Goal: Navigation & Orientation: Find specific page/section

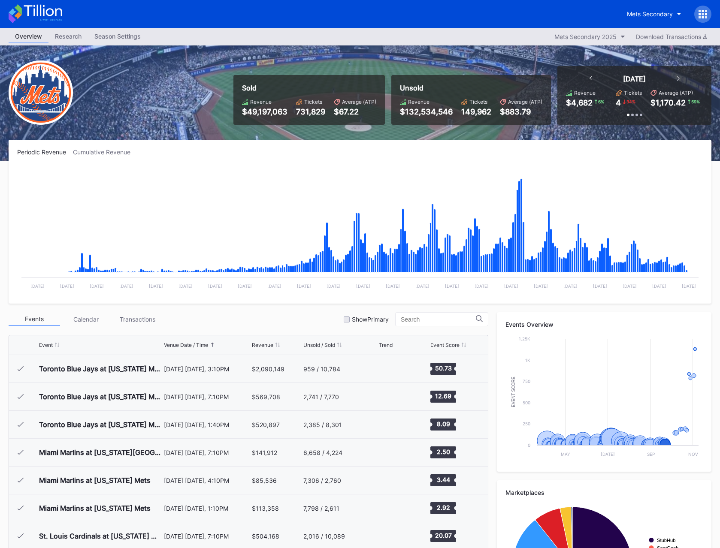
scroll to position [2228, 0]
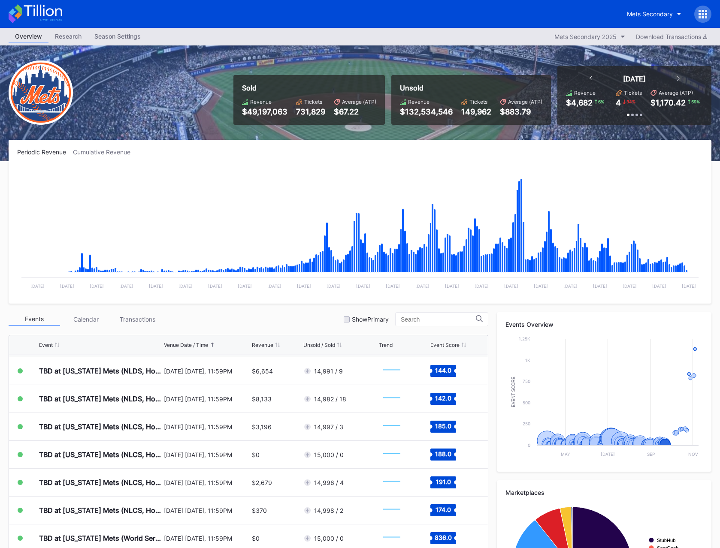
click at [123, 35] on div "Season Settings" at bounding box center [117, 36] width 59 height 12
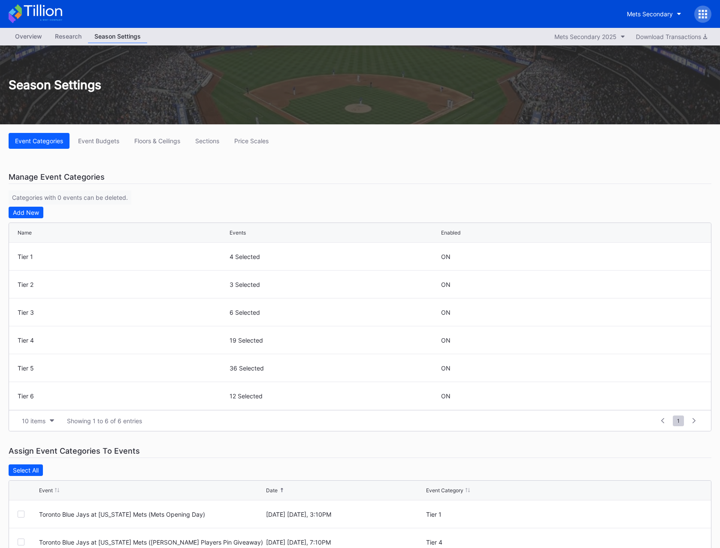
click at [158, 149] on div "Event Categories Event Budgets Floors & Ceilings Sections Price Scales Manage E…" at bounding box center [360, 418] width 720 height 589
click at [155, 141] on div "Floors & Ceilings" at bounding box center [157, 140] width 46 height 7
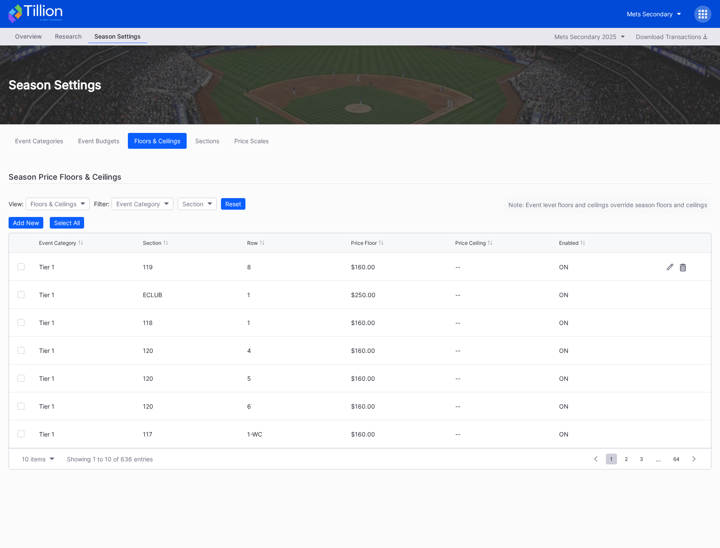
scroll to position [6, 0]
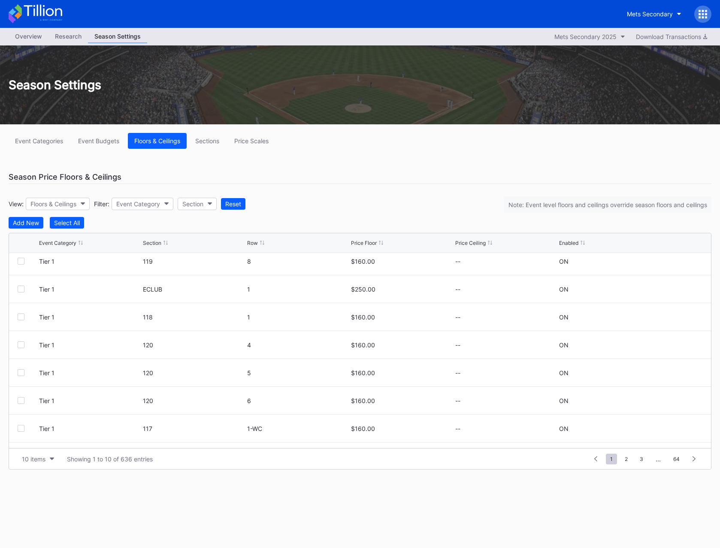
click at [39, 40] on div "Overview" at bounding box center [29, 36] width 40 height 12
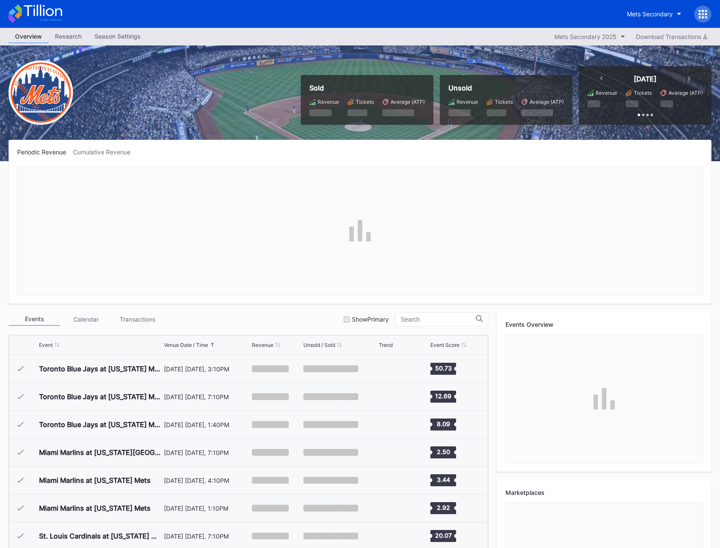
scroll to position [2228, 0]
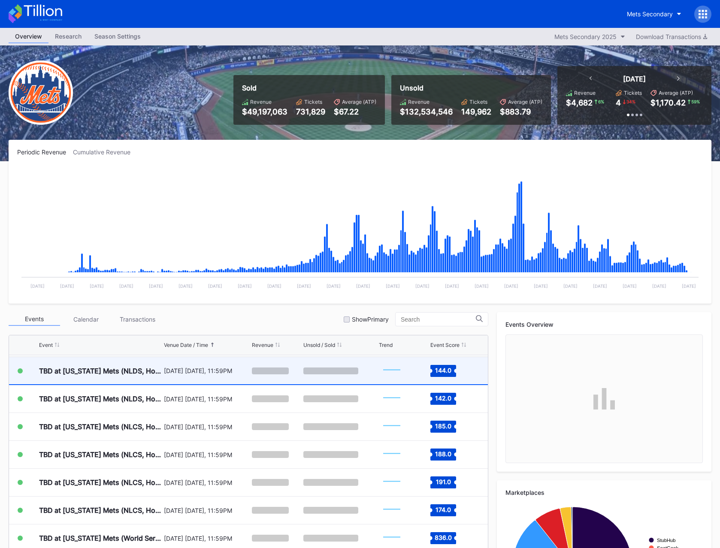
click at [165, 376] on div "[DATE] [DATE], 11:59PM" at bounding box center [207, 370] width 86 height 27
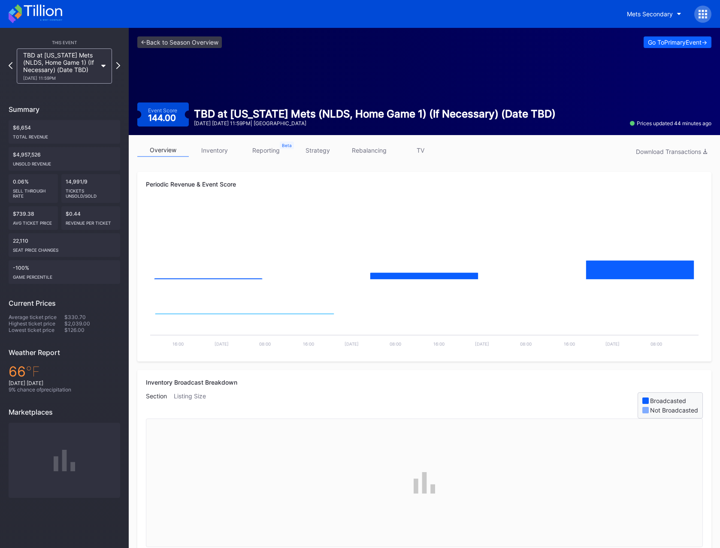
click at [210, 154] on link "inventory" at bounding box center [214, 150] width 51 height 13
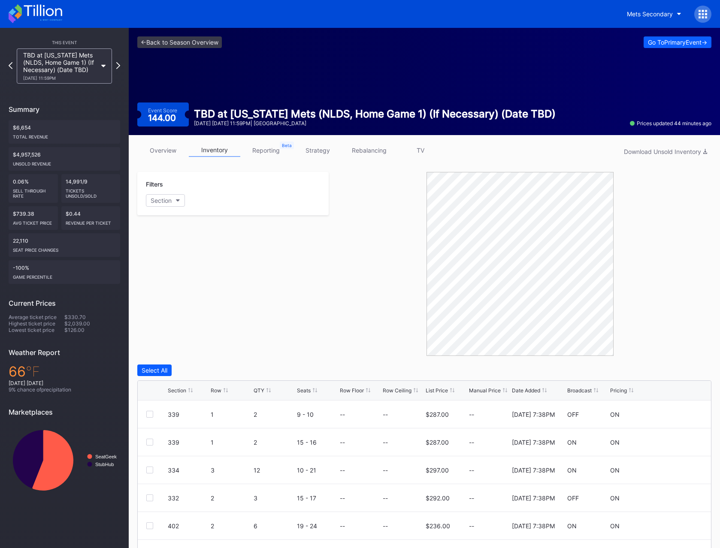
click at [158, 49] on div "<- Back to Season Overview Go To Primary Event -> Event Score 144.00 TBD at New…" at bounding box center [424, 81] width 591 height 107
click at [161, 45] on link "<- Back to Season Overview" at bounding box center [179, 42] width 84 height 12
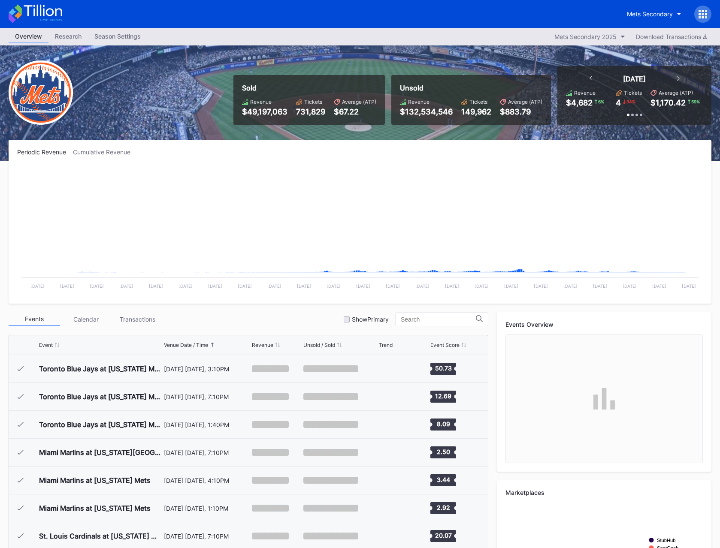
scroll to position [2228, 0]
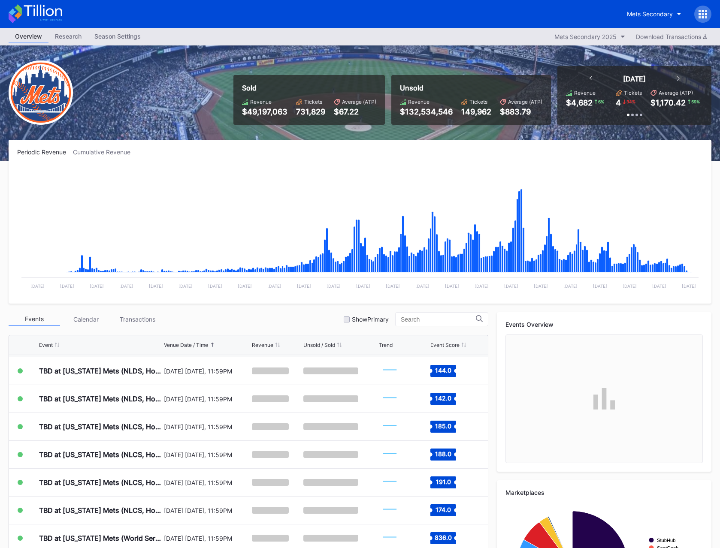
click at [118, 37] on div "Season Settings" at bounding box center [117, 36] width 59 height 12
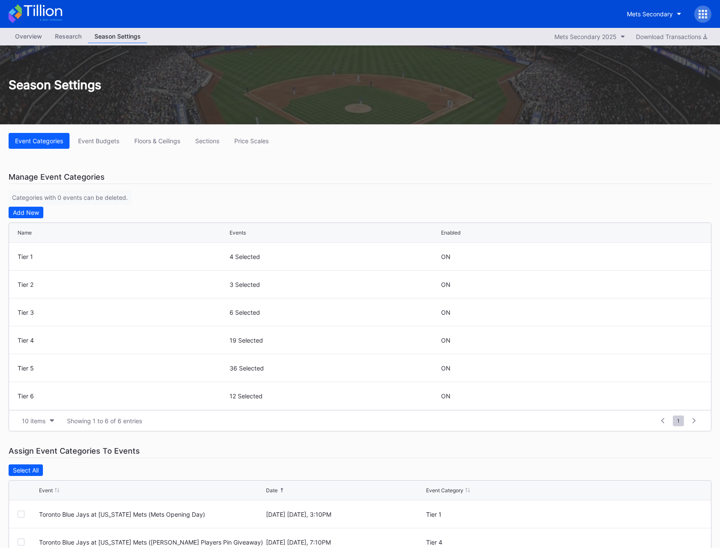
click at [226, 194] on div "Manage Event Categories Categories with 0 events can be deleted. Add New Name E…" at bounding box center [360, 300] width 703 height 261
